Goal: Task Accomplishment & Management: Use online tool/utility

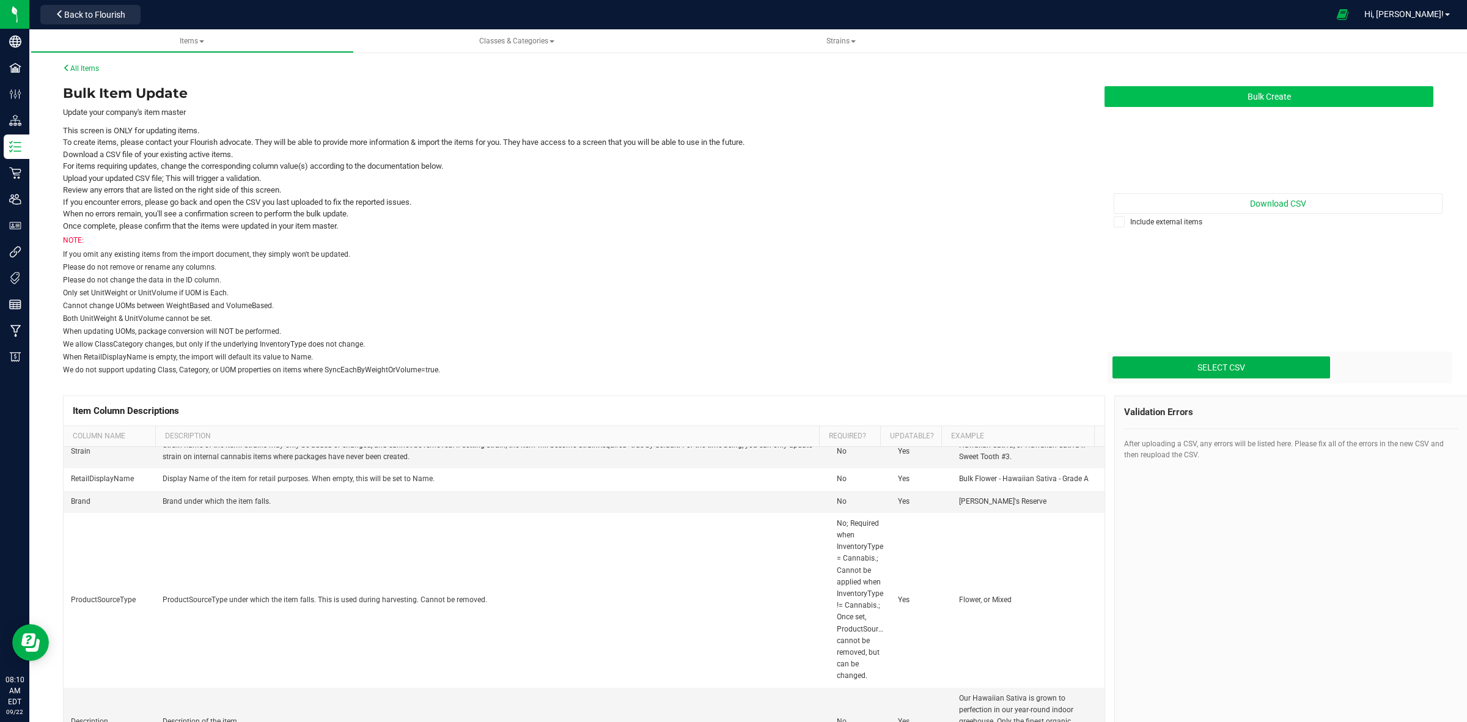
click at [1245, 97] on button "Bulk Create" at bounding box center [1269, 96] width 329 height 21
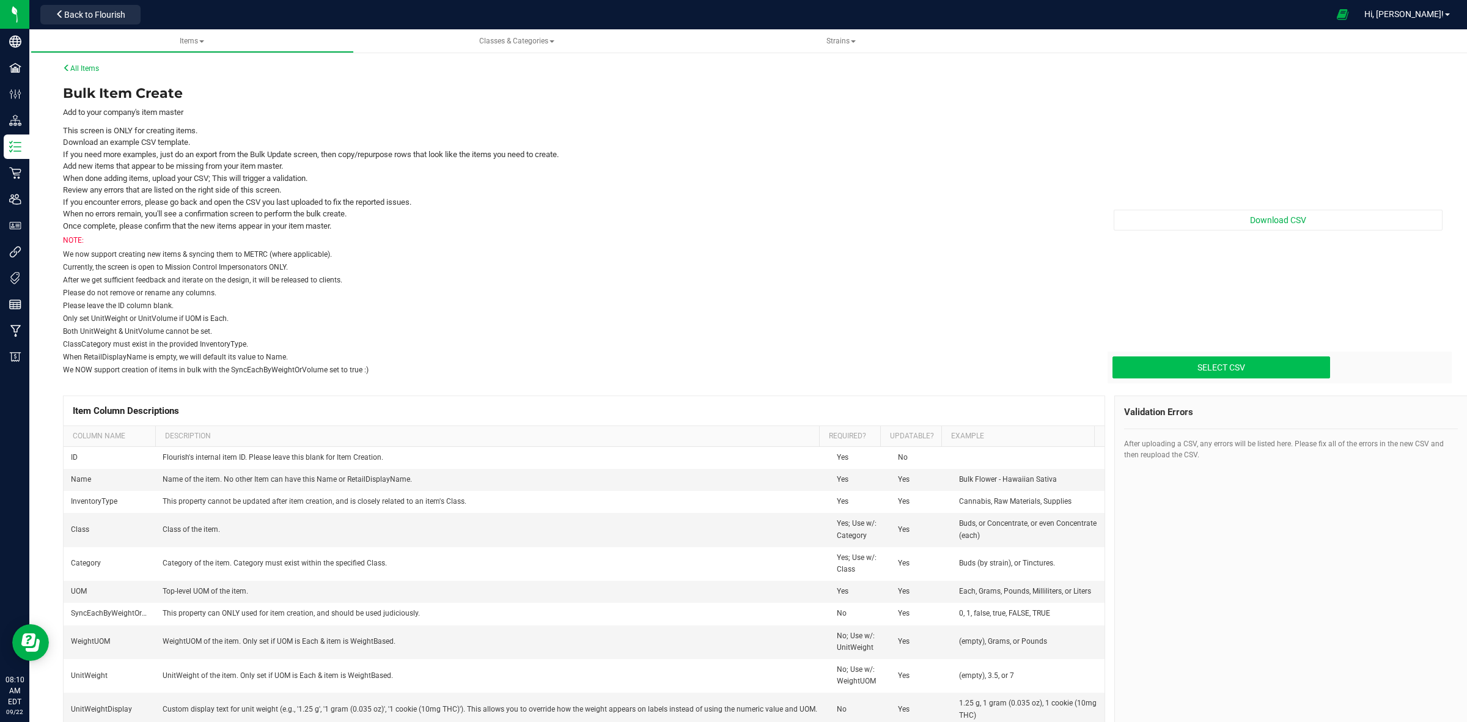
click at [1226, 373] on input "Select CSV" at bounding box center [265, 315] width 2127 height 125
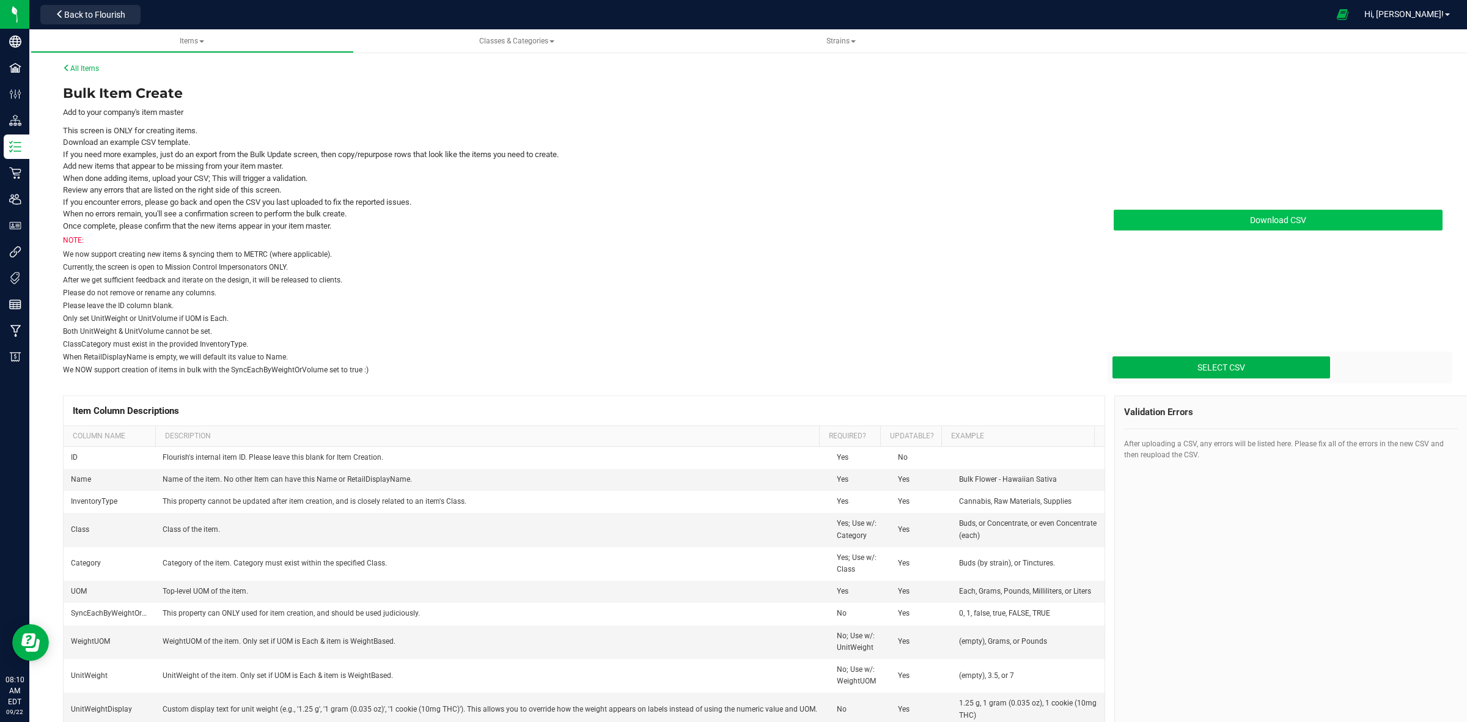
click at [1269, 216] on span "Download CSV" at bounding box center [1278, 220] width 56 height 10
click at [1208, 367] on input "Select CSV" at bounding box center [265, 315] width 2127 height 125
type input "C:\fakepath\create-items_[DATE].csv"
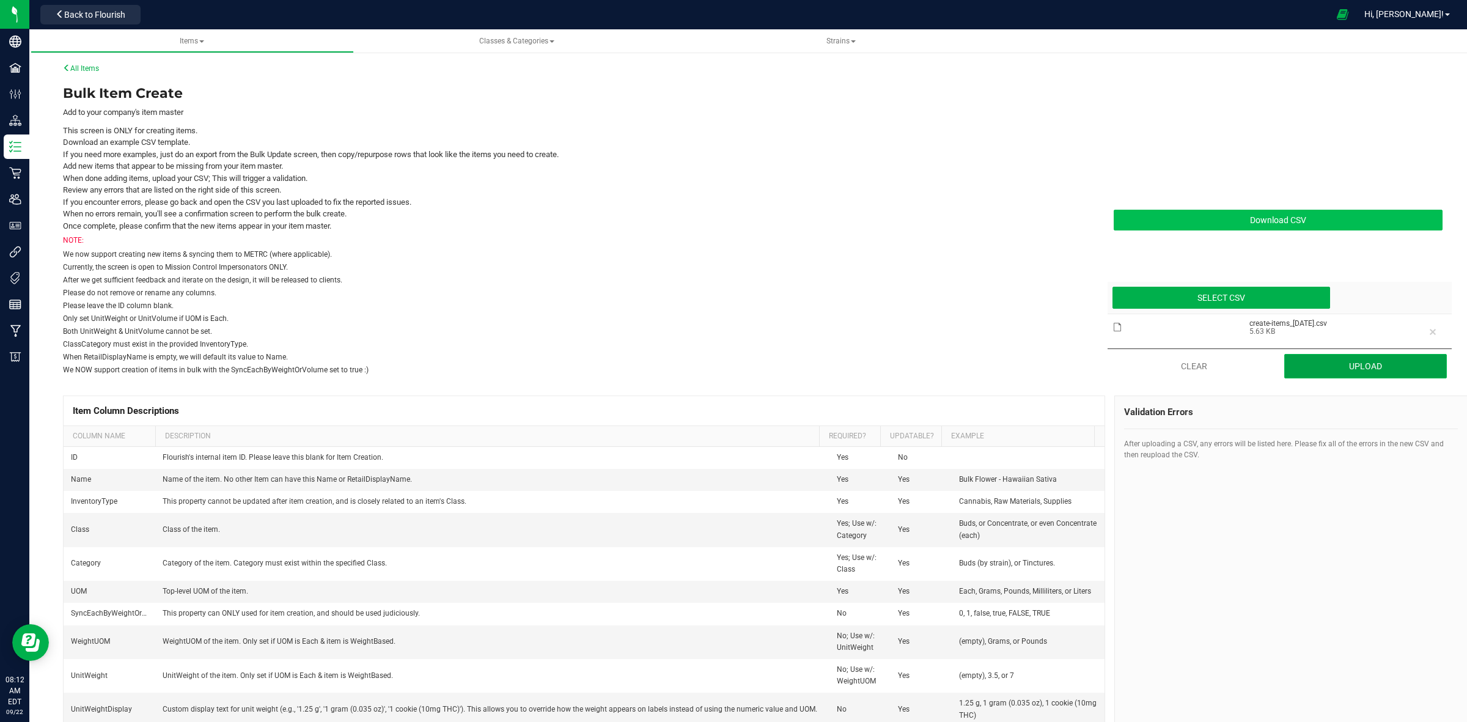
click at [1337, 370] on button "Upload" at bounding box center [1365, 366] width 163 height 24
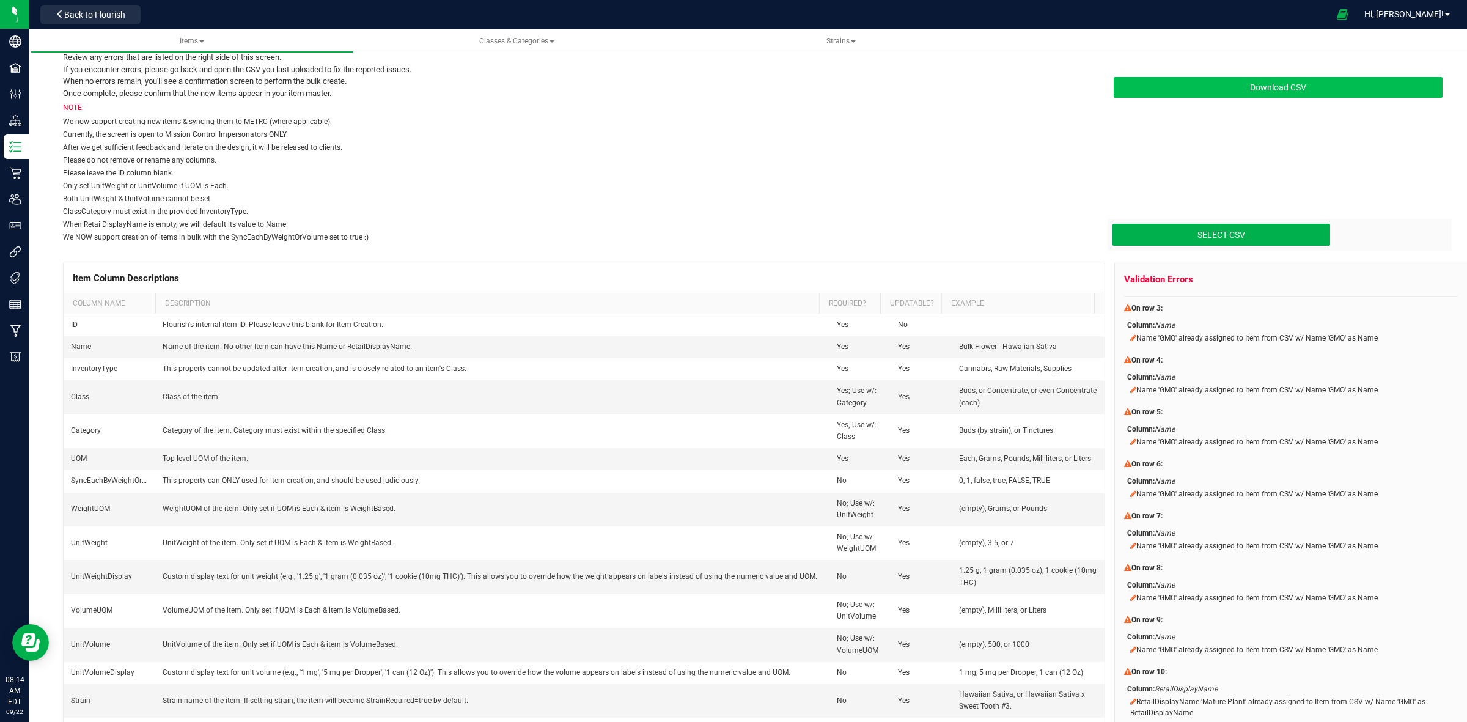
scroll to position [229, 0]
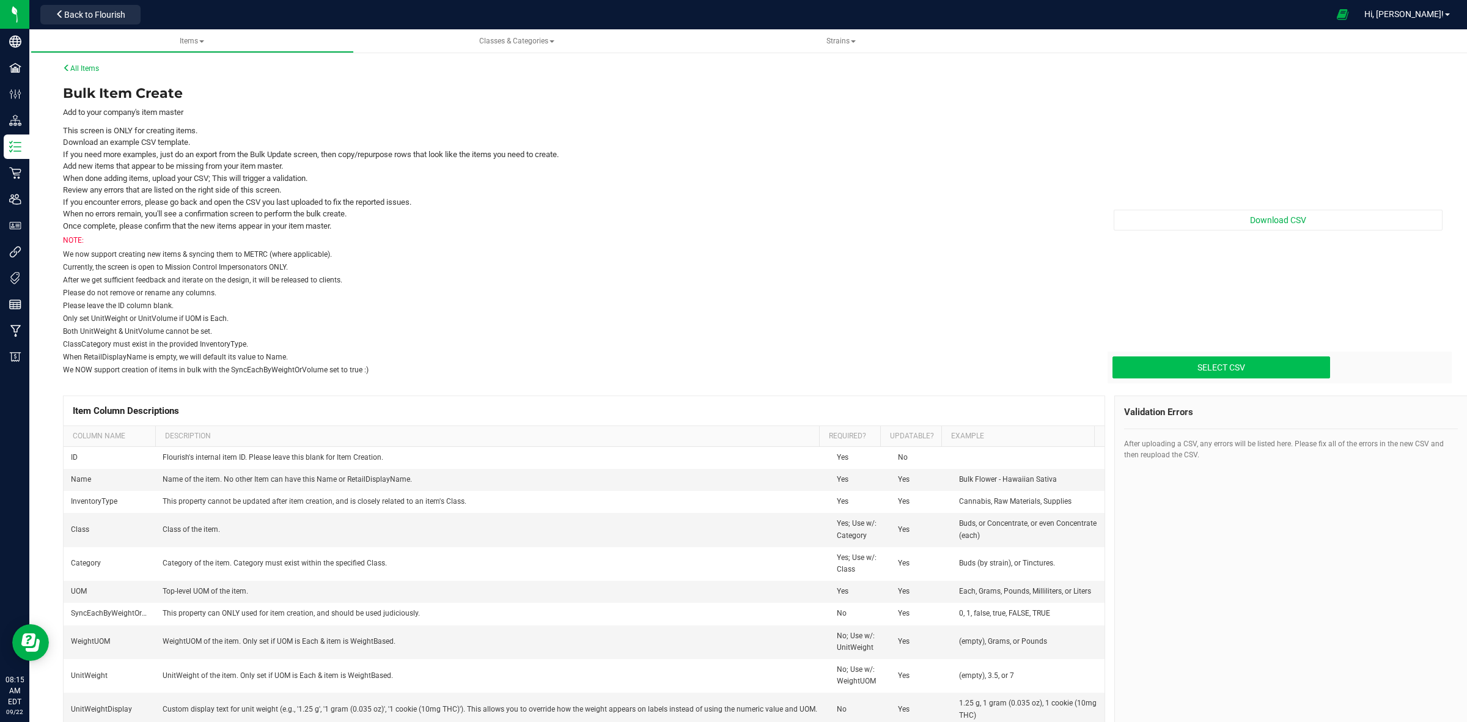
click at [1233, 373] on input "Select CSV" at bounding box center [265, 315] width 2127 height 125
type input "C:\fakepath\create-items_[DATE].csv"
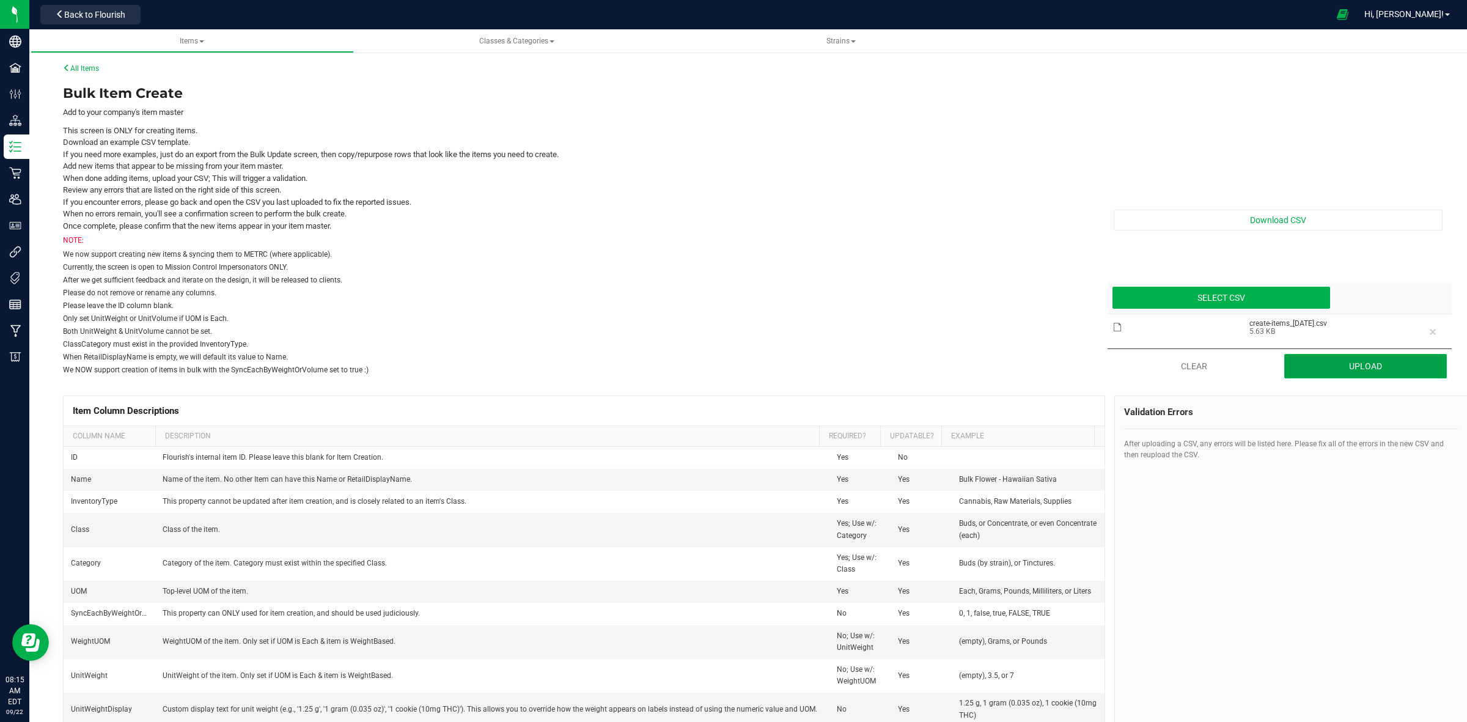
click at [1319, 369] on button "Upload" at bounding box center [1365, 366] width 163 height 24
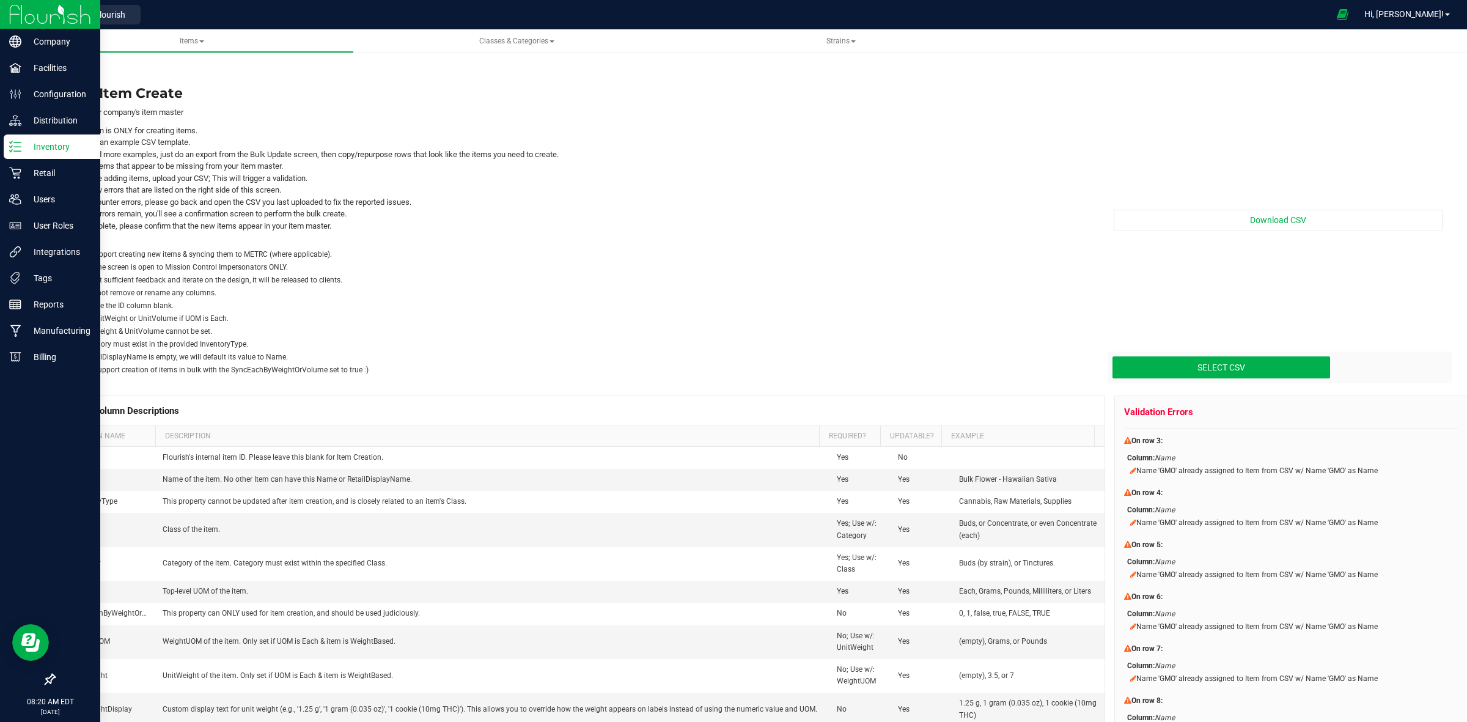
click at [53, 23] on img at bounding box center [50, 14] width 82 height 29
